Goal: Transaction & Acquisition: Purchase product/service

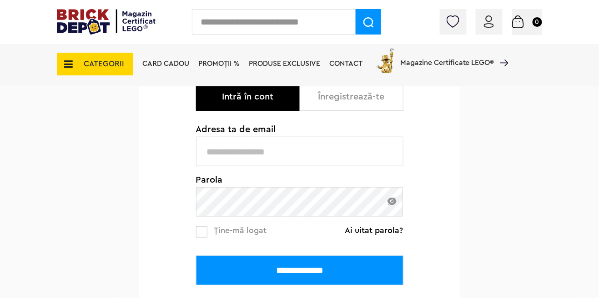
scroll to position [133, 0]
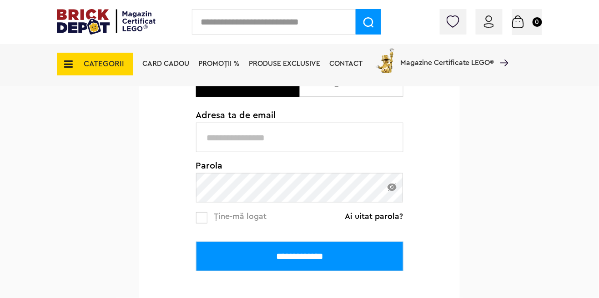
type input "**********"
click at [196, 242] on input "**********" at bounding box center [299, 257] width 207 height 30
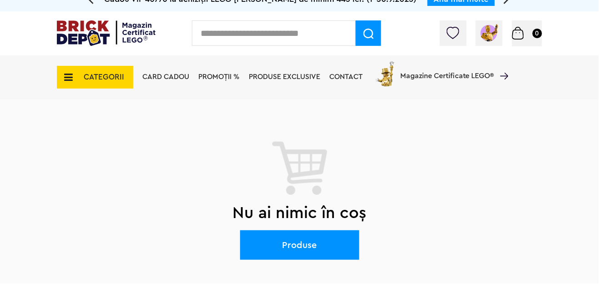
scroll to position [1, 0]
